Goal: Transaction & Acquisition: Purchase product/service

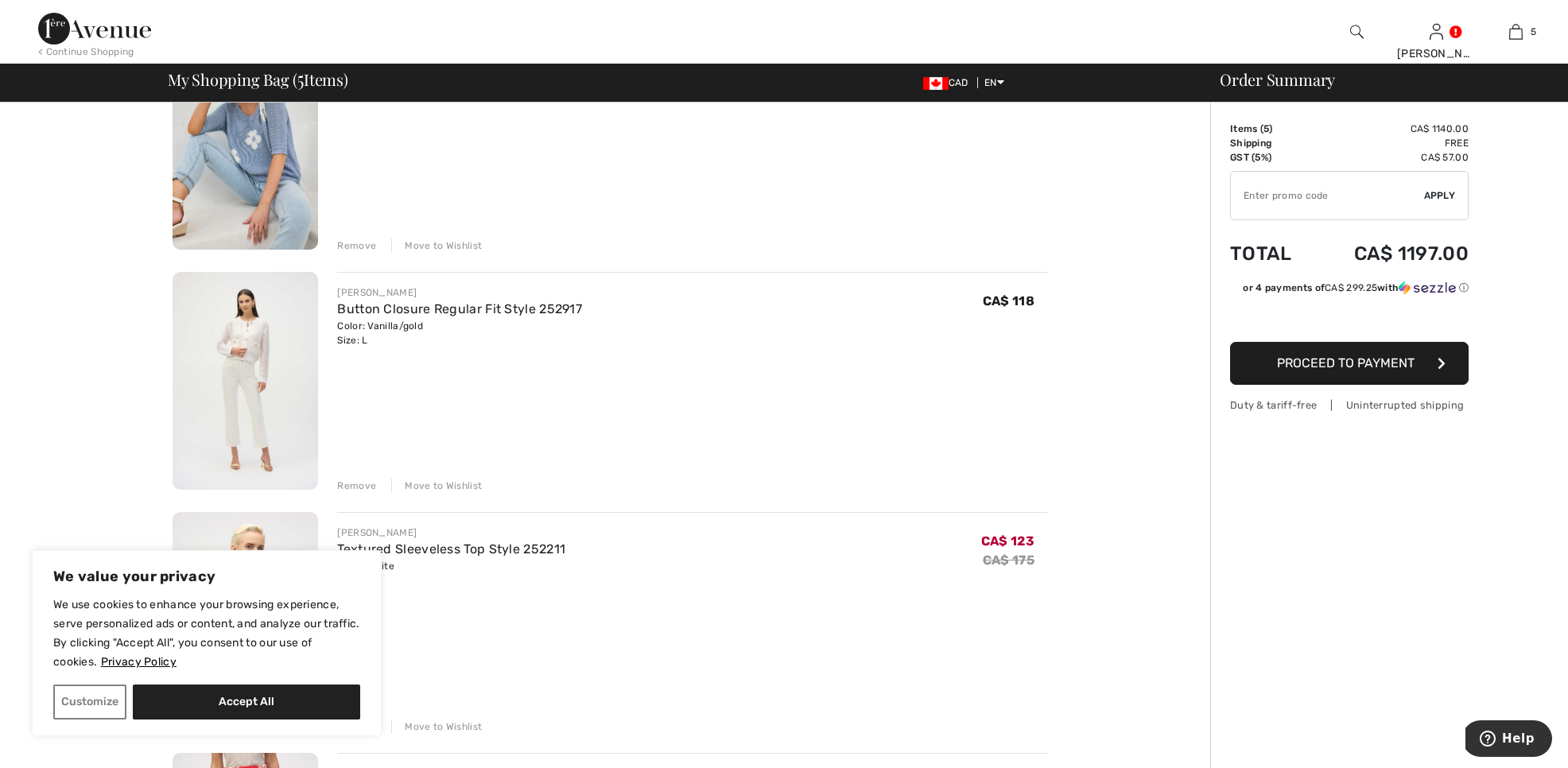
scroll to position [473, 0]
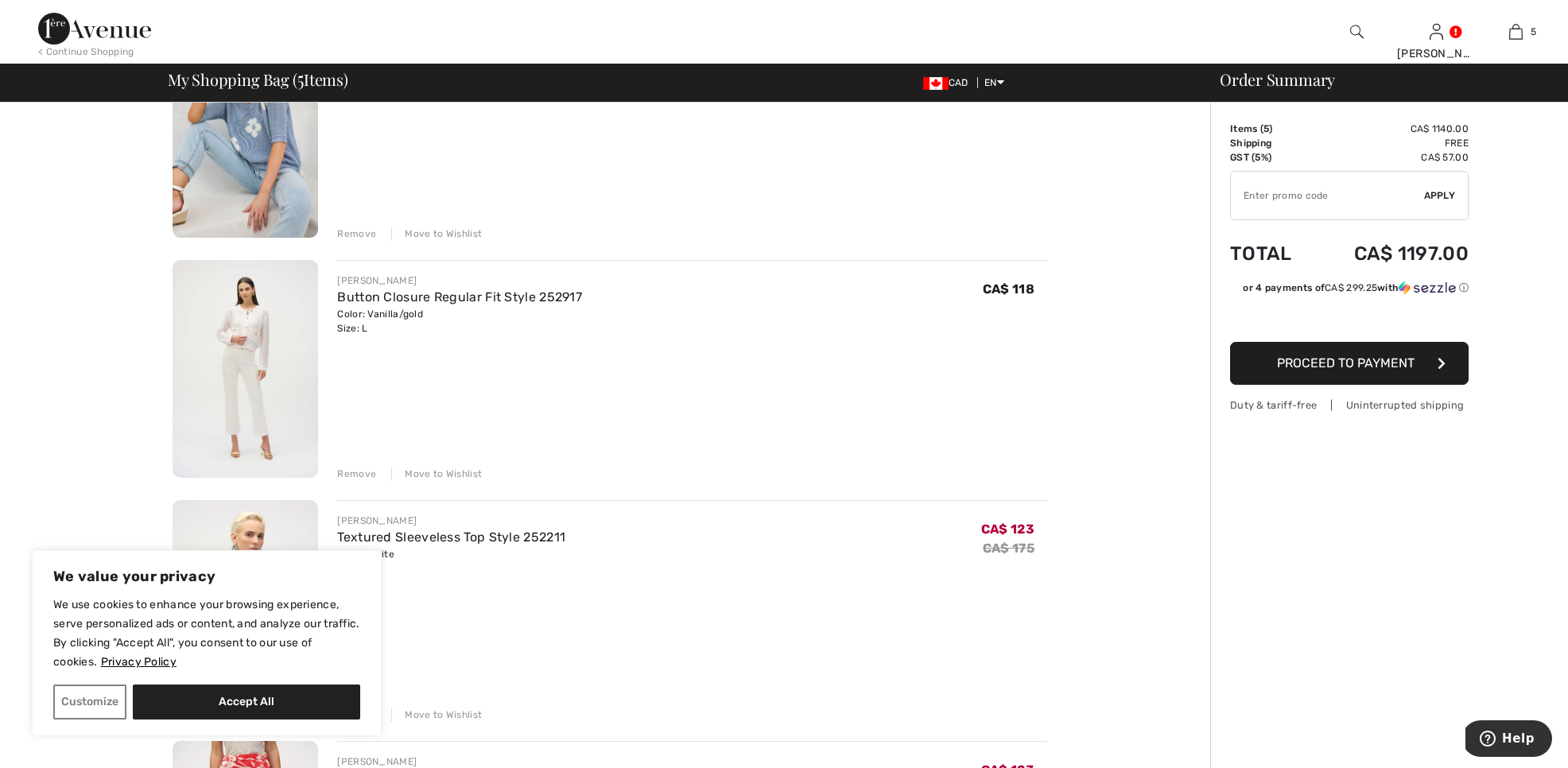
click at [264, 426] on img at bounding box center [245, 369] width 145 height 219
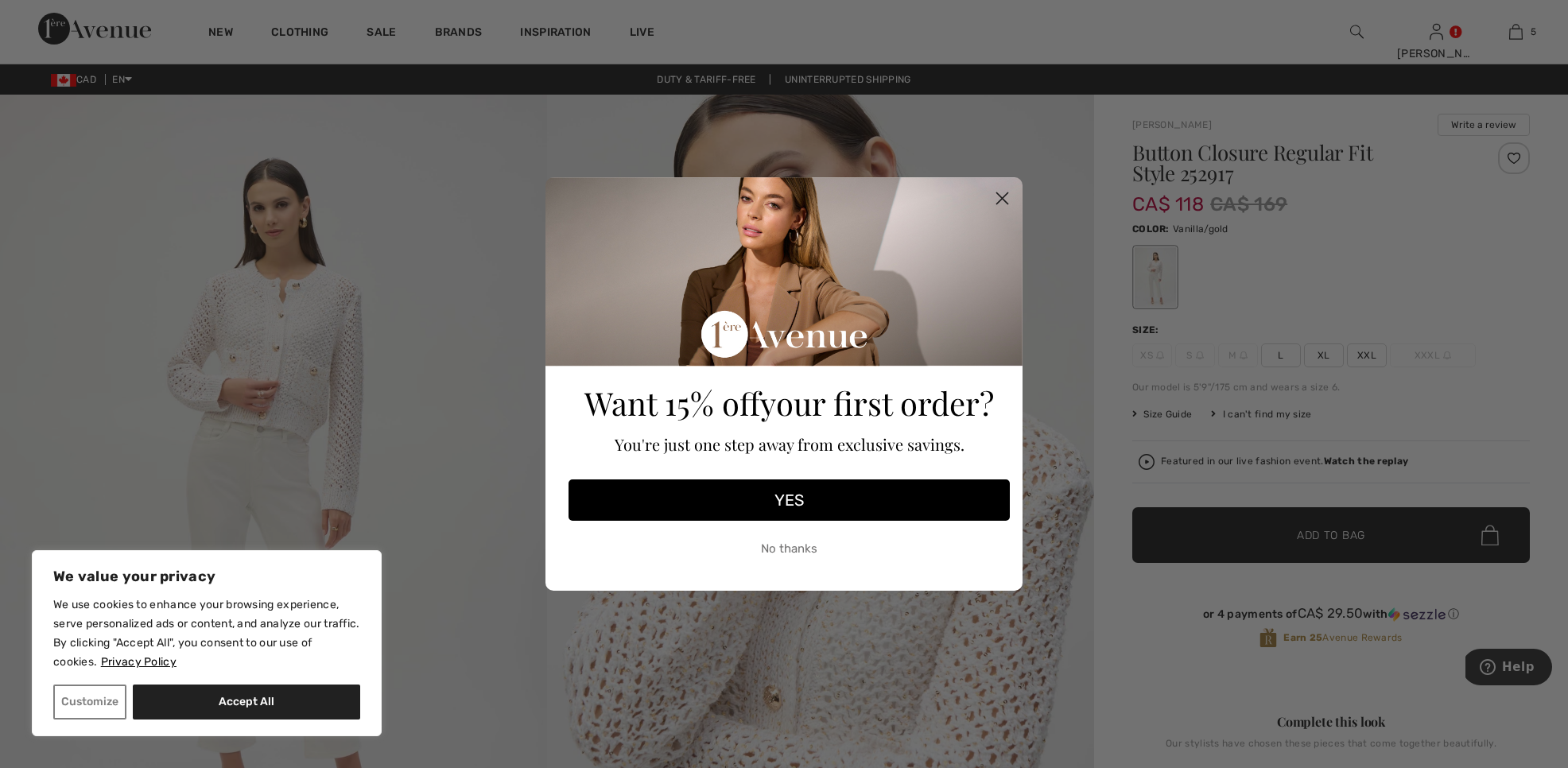
click at [1007, 192] on circle "Close dialog" at bounding box center [1003, 198] width 26 height 26
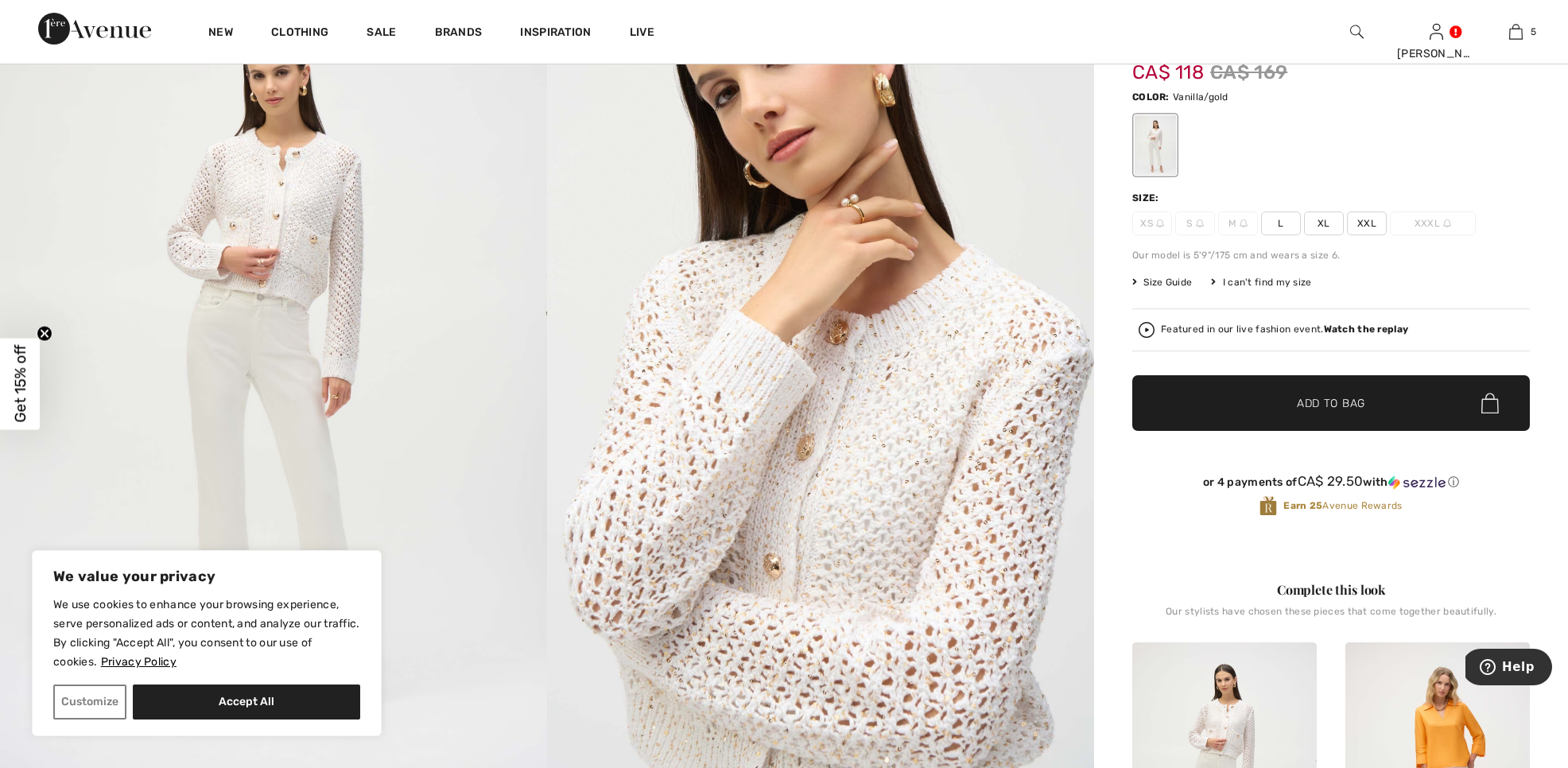
scroll to position [131, 0]
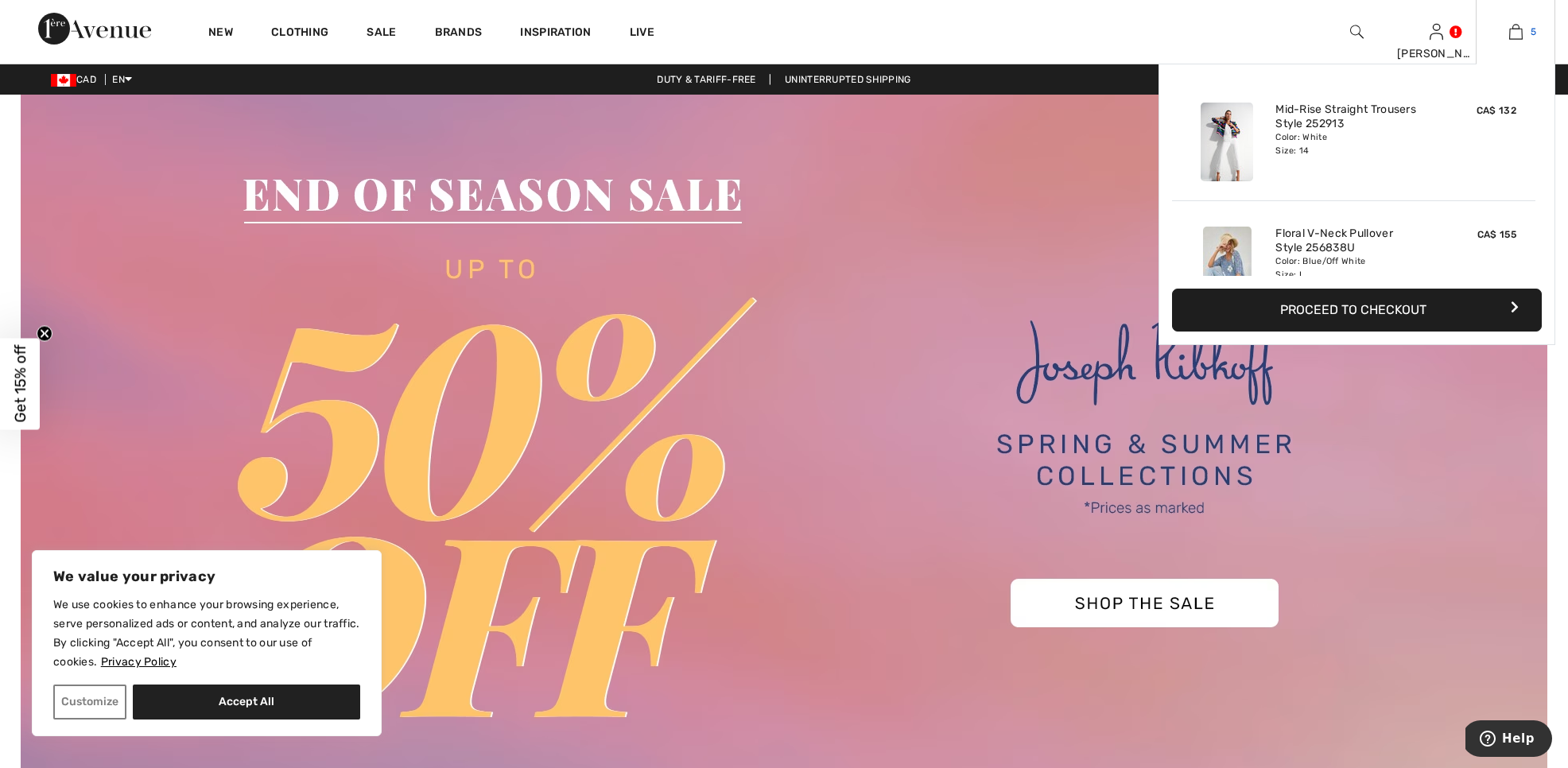
click at [1522, 29] on img at bounding box center [1516, 32] width 13 height 19
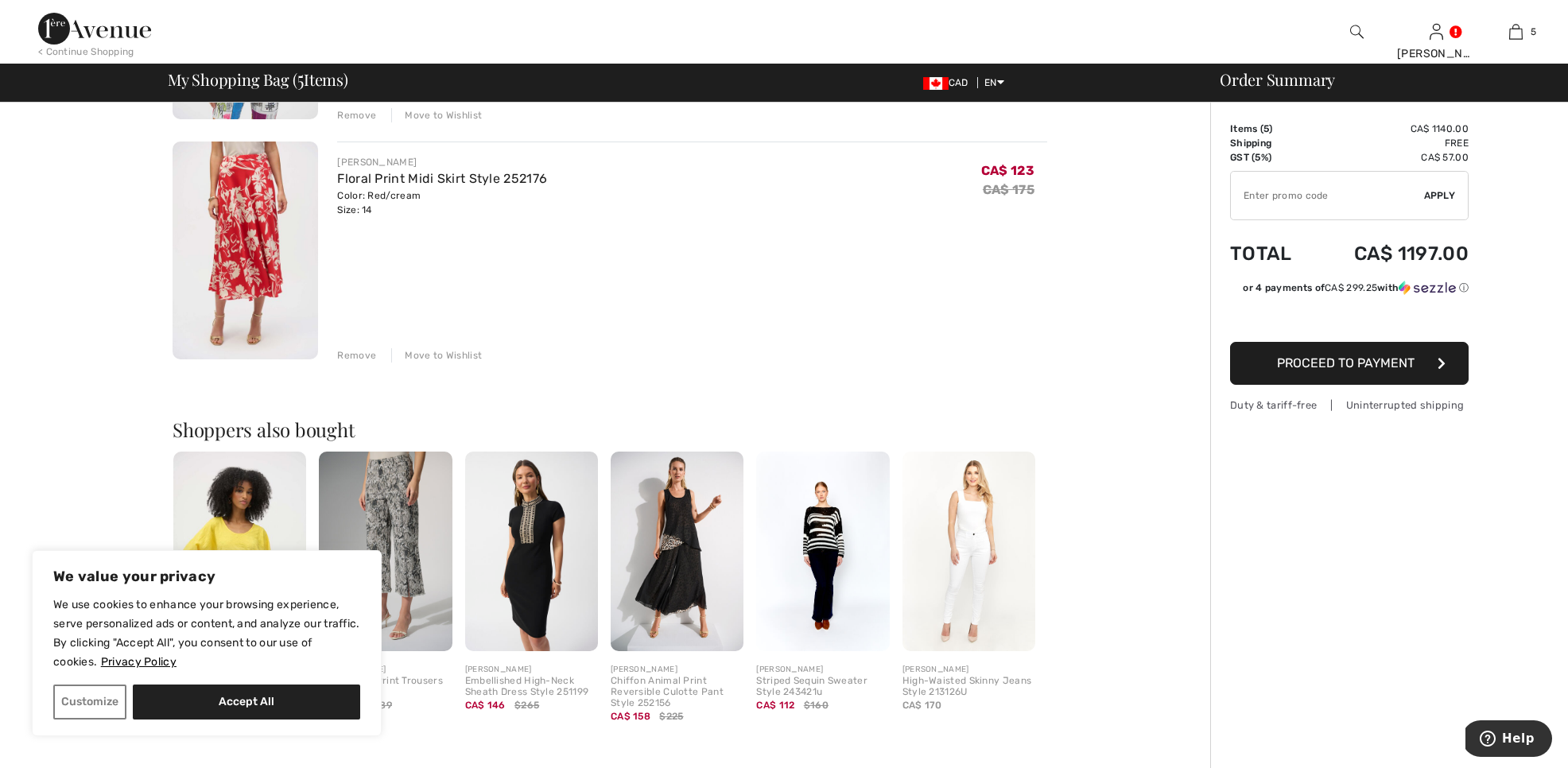
scroll to position [1073, 0]
